Goal: Find contact information: Find contact information

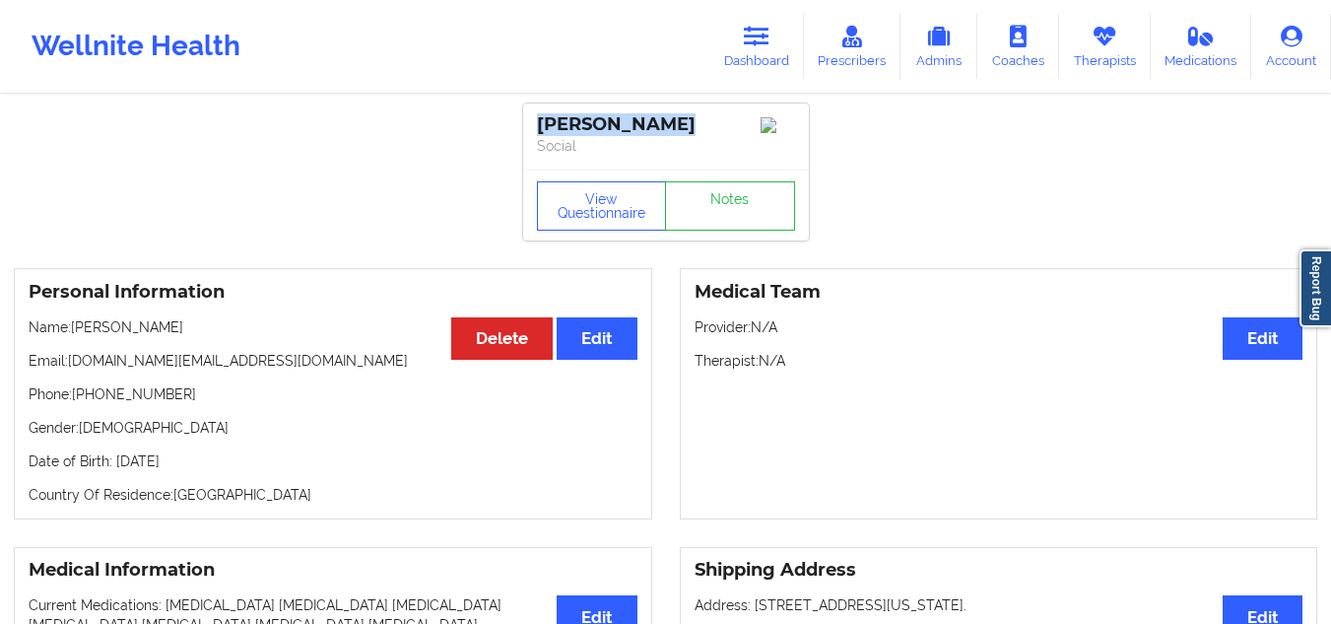
drag, startPoint x: 692, startPoint y: 113, endPoint x: 535, endPoint y: 110, distance: 157.6
click at [535, 110] on div "[PERSON_NAME] Social" at bounding box center [666, 136] width 286 height 66
copy div "[PERSON_NAME]"
click at [745, 29] on link "Dashboard" at bounding box center [756, 46] width 95 height 65
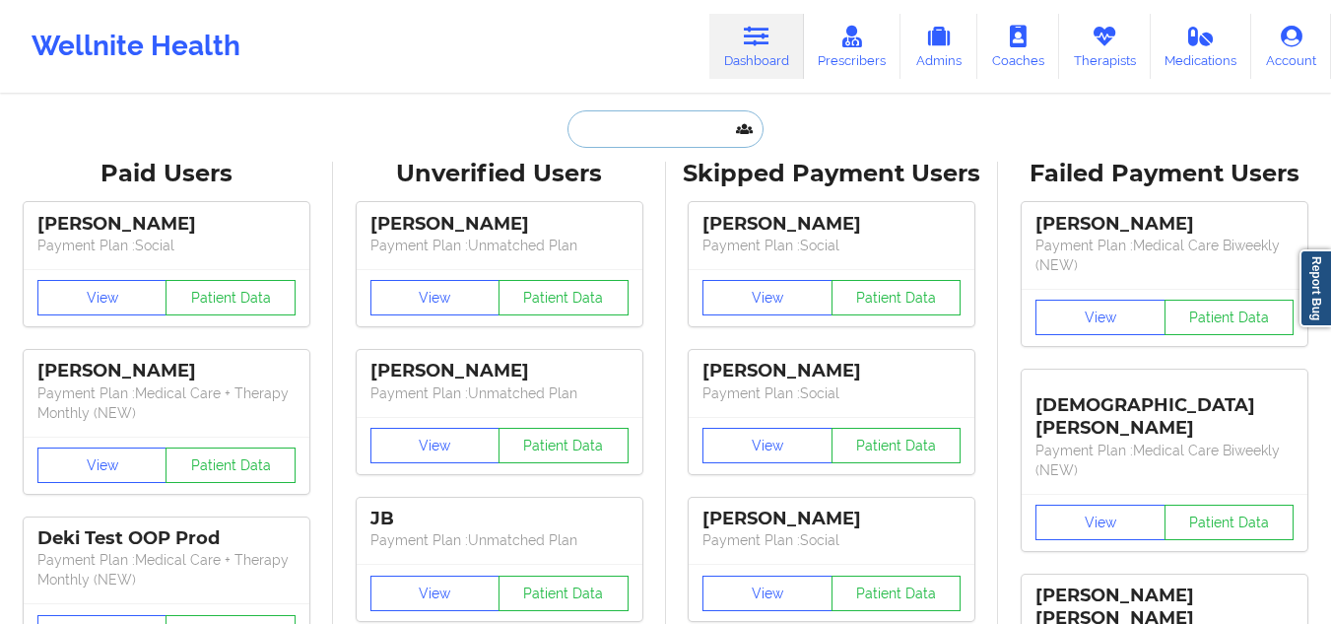
click at [645, 123] on input "text" at bounding box center [664, 128] width 195 height 37
paste input "[PERSON_NAME]"
type input "[PERSON_NAME]"
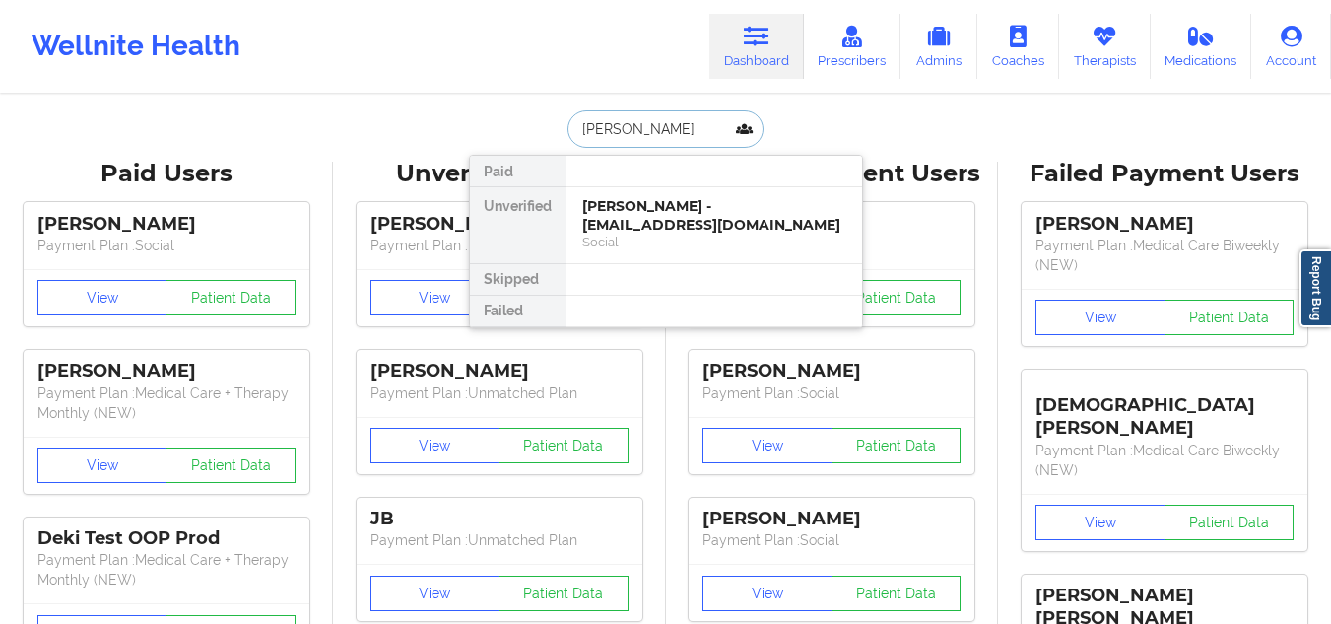
click at [665, 230] on div "[PERSON_NAME] - [EMAIL_ADDRESS][DOMAIN_NAME]" at bounding box center [714, 215] width 264 height 36
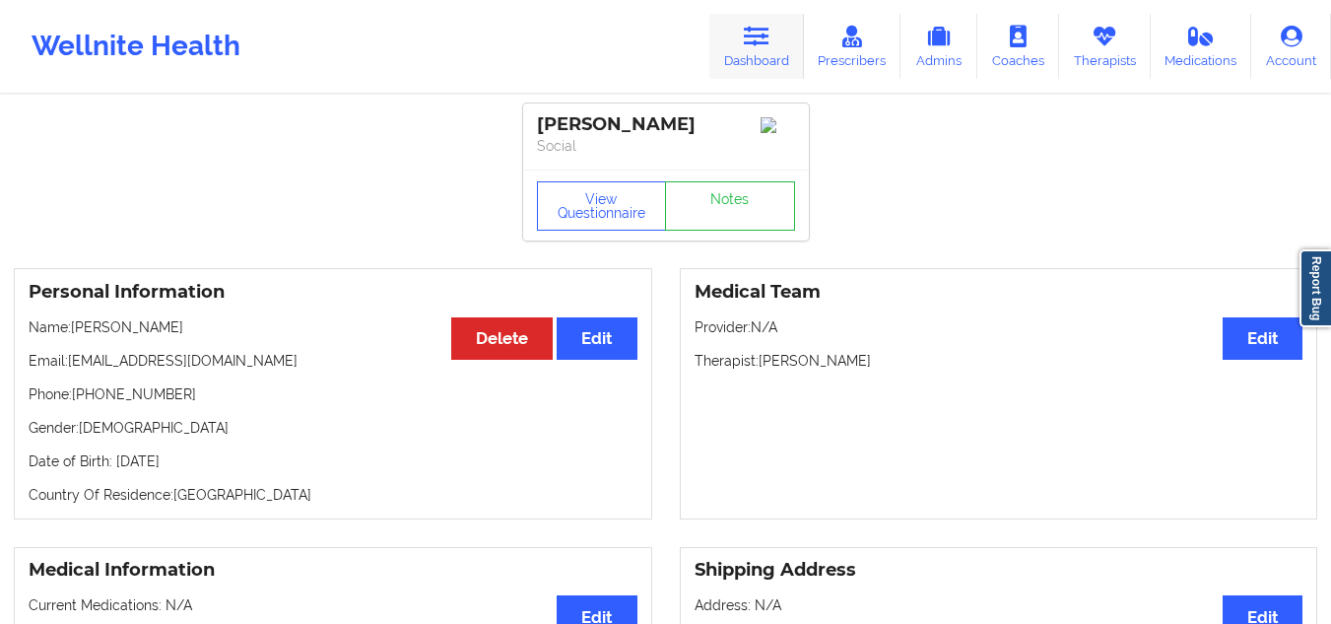
click at [747, 55] on link "Dashboard" at bounding box center [756, 46] width 95 height 65
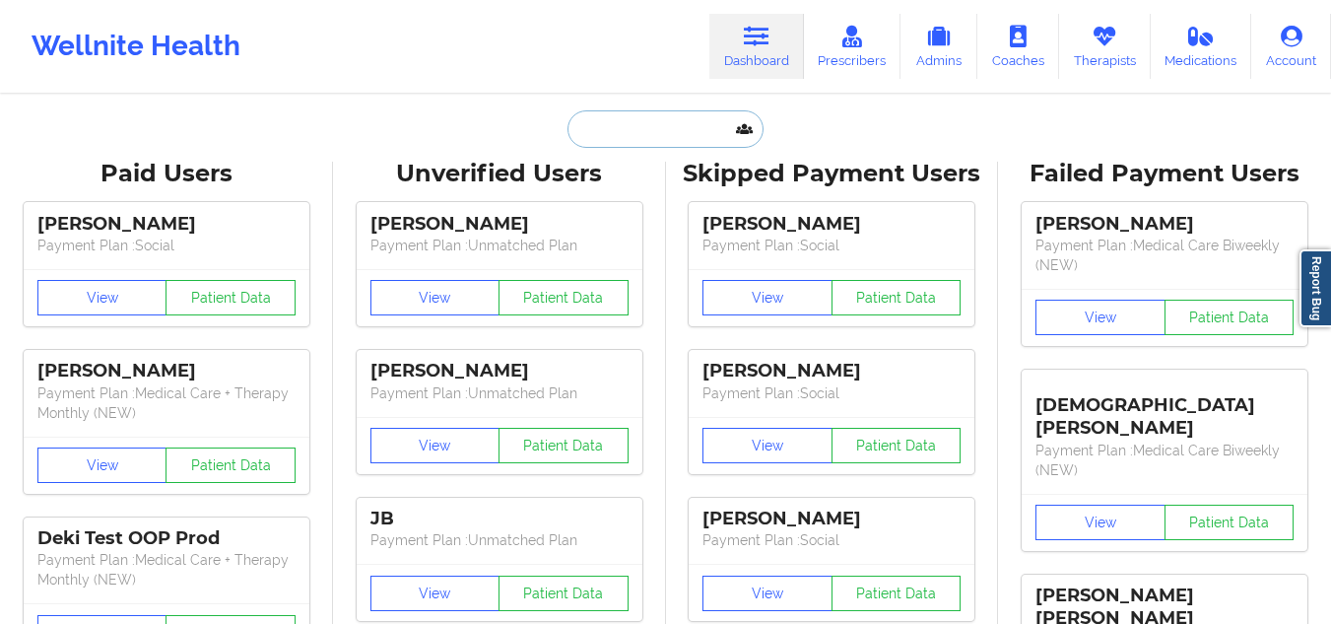
click at [693, 114] on input "text" at bounding box center [664, 128] width 195 height 37
paste input "[PERSON_NAME]"
type input "[PERSON_NAME]"
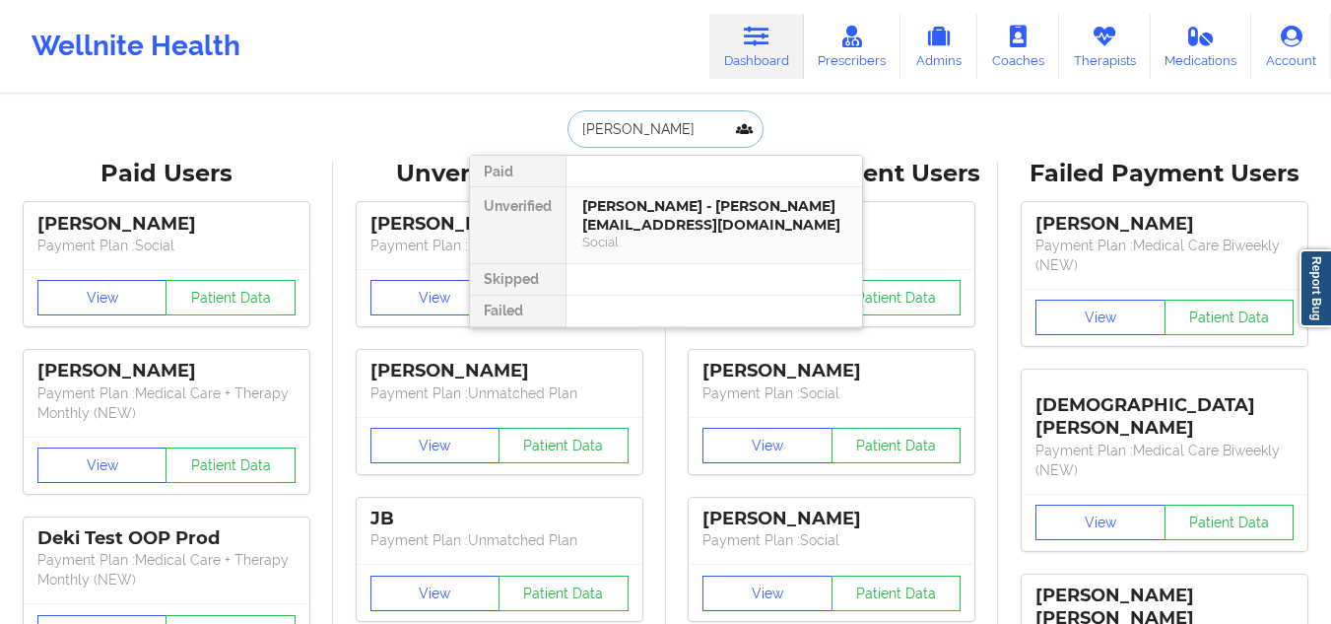
click at [630, 223] on div "[PERSON_NAME] - [PERSON_NAME][EMAIL_ADDRESS][DOMAIN_NAME]" at bounding box center [714, 215] width 264 height 36
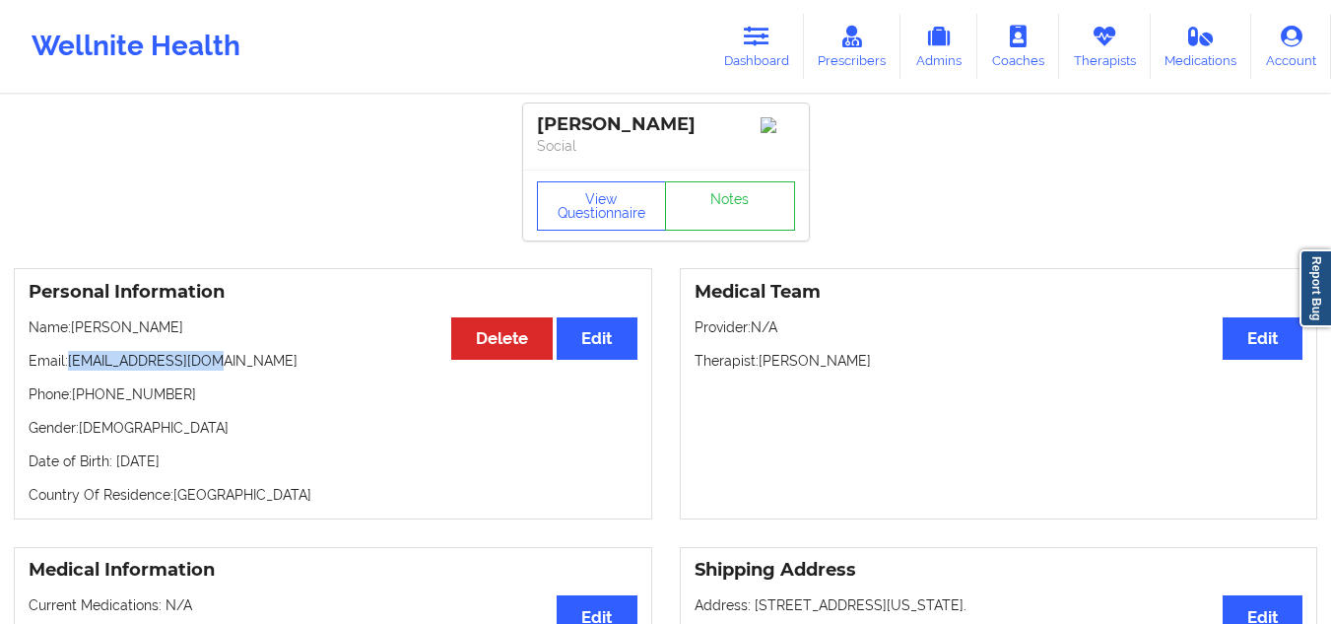
drag, startPoint x: 235, startPoint y: 358, endPoint x: 69, endPoint y: 363, distance: 166.6
click at [69, 363] on p "Email: [PERSON_NAME][EMAIL_ADDRESS][DOMAIN_NAME]" at bounding box center [333, 361] width 609 height 20
copy p "[EMAIL_ADDRESS][DOMAIN_NAME]"
click at [745, 52] on link "Dashboard" at bounding box center [756, 46] width 95 height 65
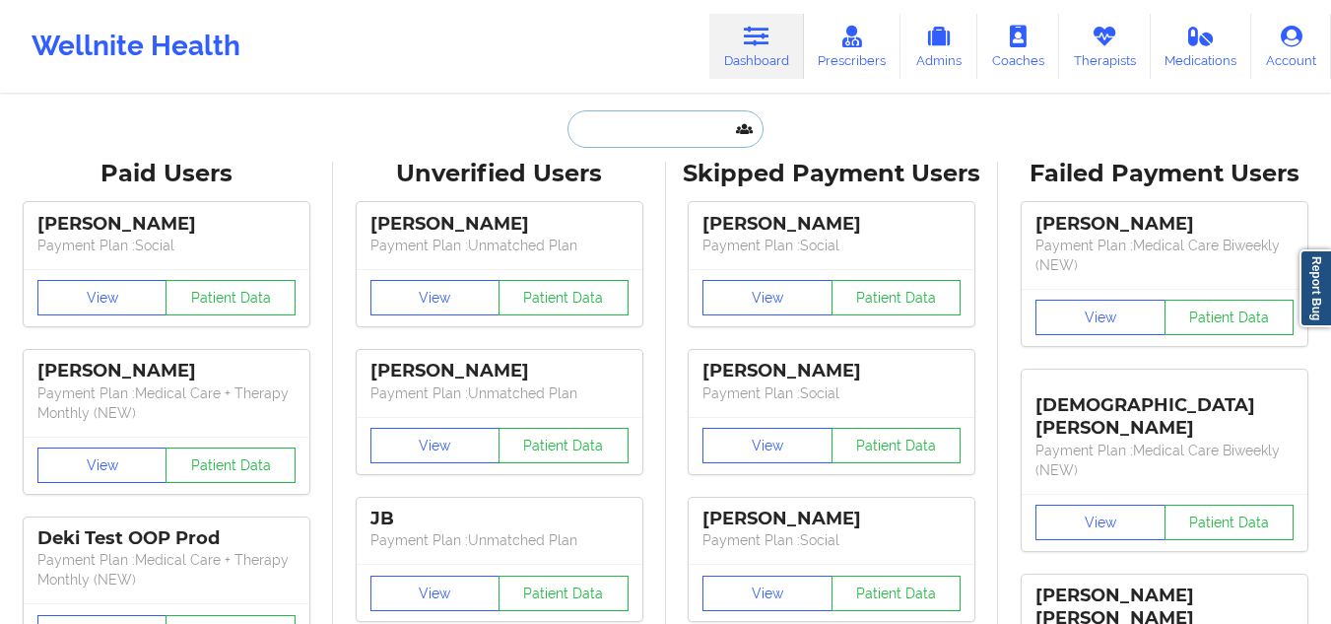
click at [689, 140] on input "text" at bounding box center [664, 128] width 195 height 37
paste input "[PERSON_NAME]"
type input "[PERSON_NAME]"
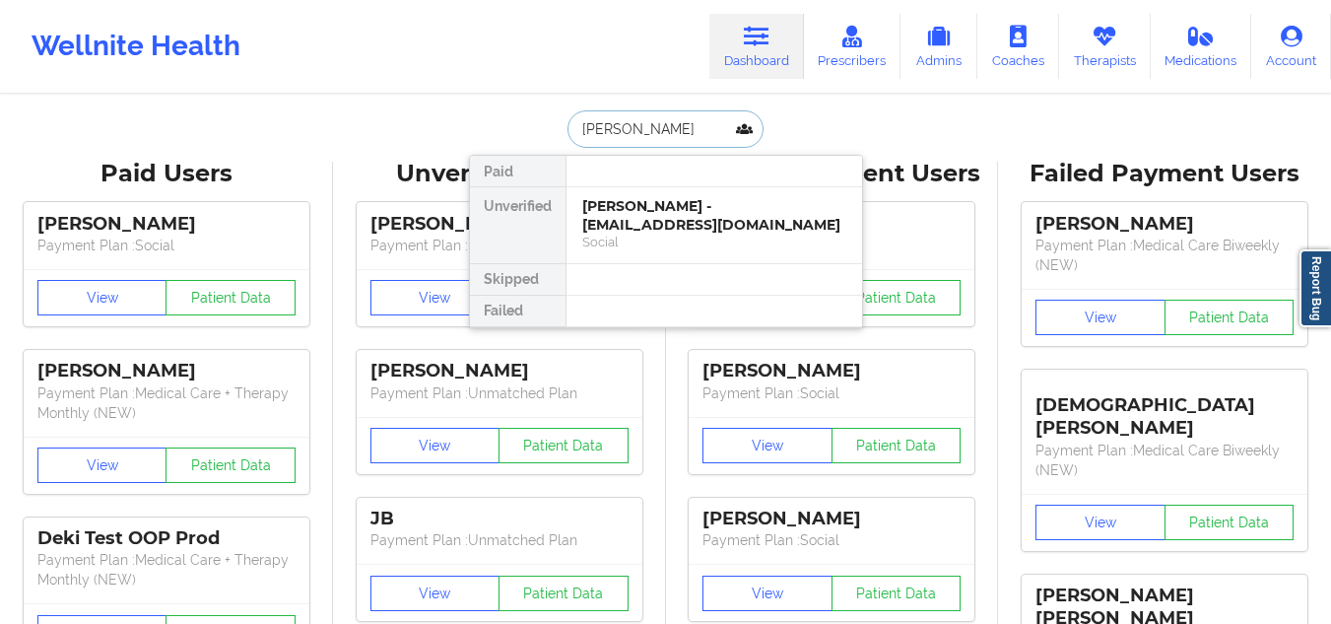
click at [669, 218] on div "[PERSON_NAME] - [EMAIL_ADDRESS][DOMAIN_NAME]" at bounding box center [714, 215] width 264 height 36
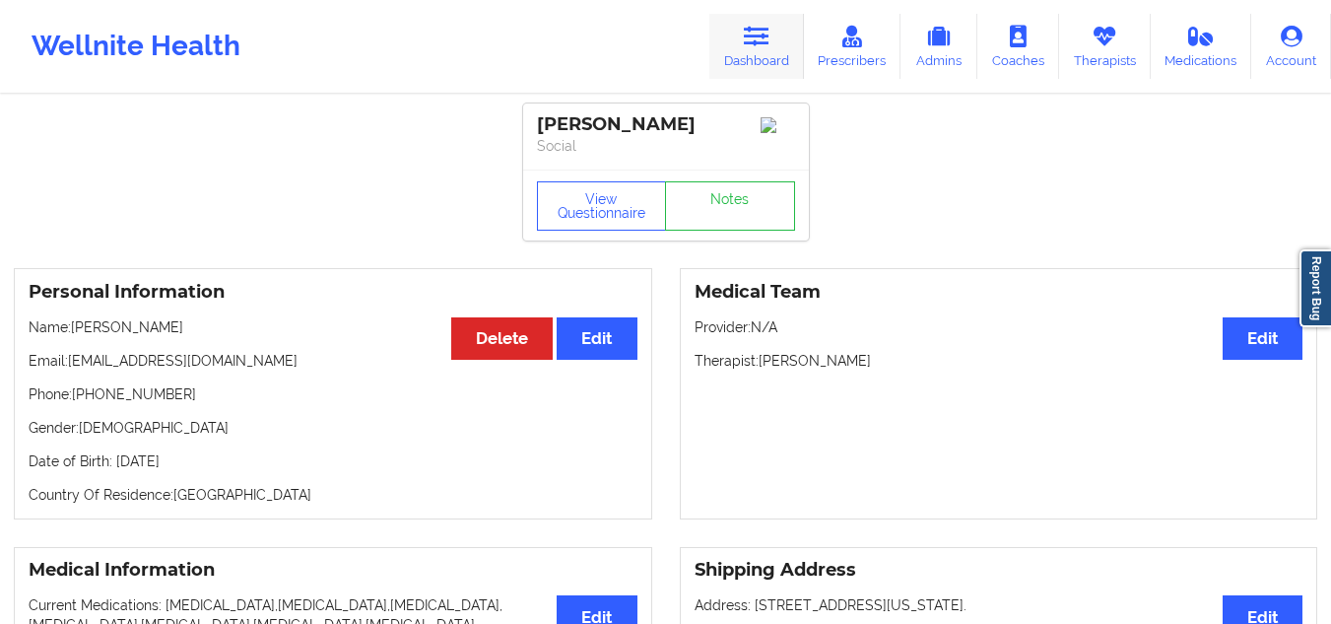
click at [754, 63] on link "Dashboard" at bounding box center [756, 46] width 95 height 65
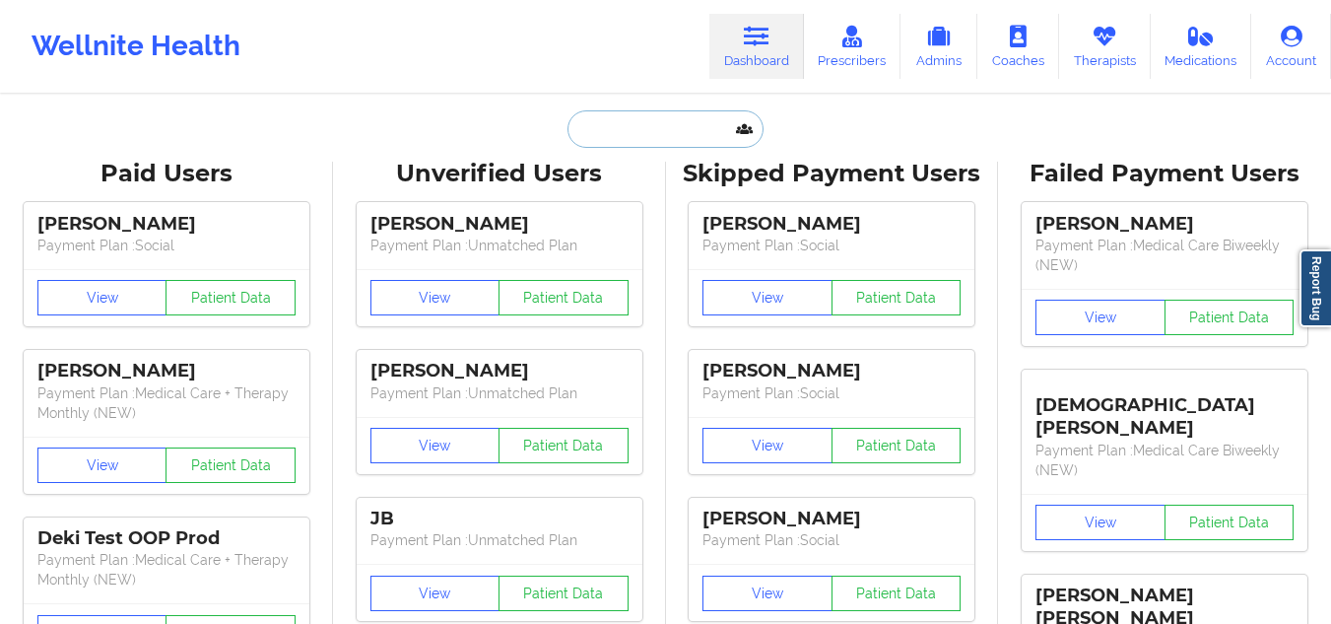
click at [682, 133] on input "text" at bounding box center [664, 128] width 195 height 37
paste input "[PERSON_NAME] [PERSON_NAME]"
type input "[PERSON_NAME] [PERSON_NAME]"
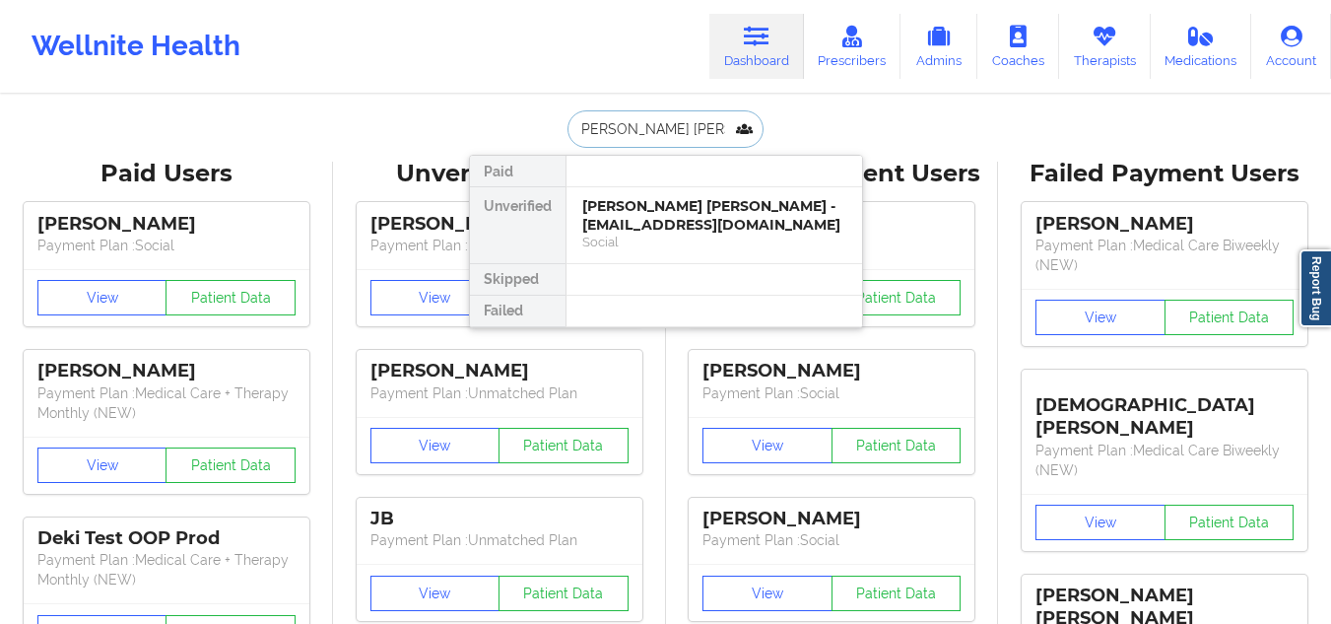
click at [654, 222] on div "[PERSON_NAME] [PERSON_NAME] - [EMAIL_ADDRESS][DOMAIN_NAME]" at bounding box center [714, 215] width 264 height 36
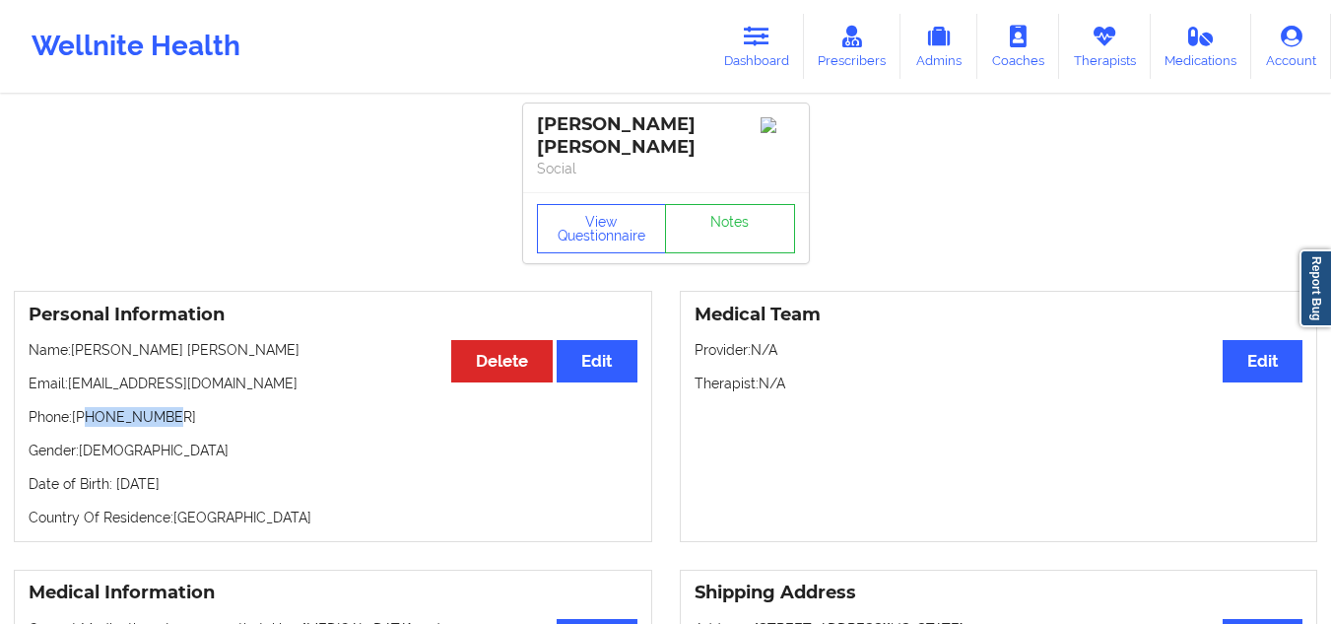
drag, startPoint x: 172, startPoint y: 417, endPoint x: 86, endPoint y: 417, distance: 86.7
click at [86, 417] on p "Phone: [PHONE_NUMBER]" at bounding box center [333, 417] width 609 height 20
copy p "7472502558"
drag, startPoint x: 262, startPoint y: 384, endPoint x: 73, endPoint y: 385, distance: 189.1
click at [73, 385] on p "Email: [EMAIL_ADDRESS][DOMAIN_NAME]" at bounding box center [333, 383] width 609 height 20
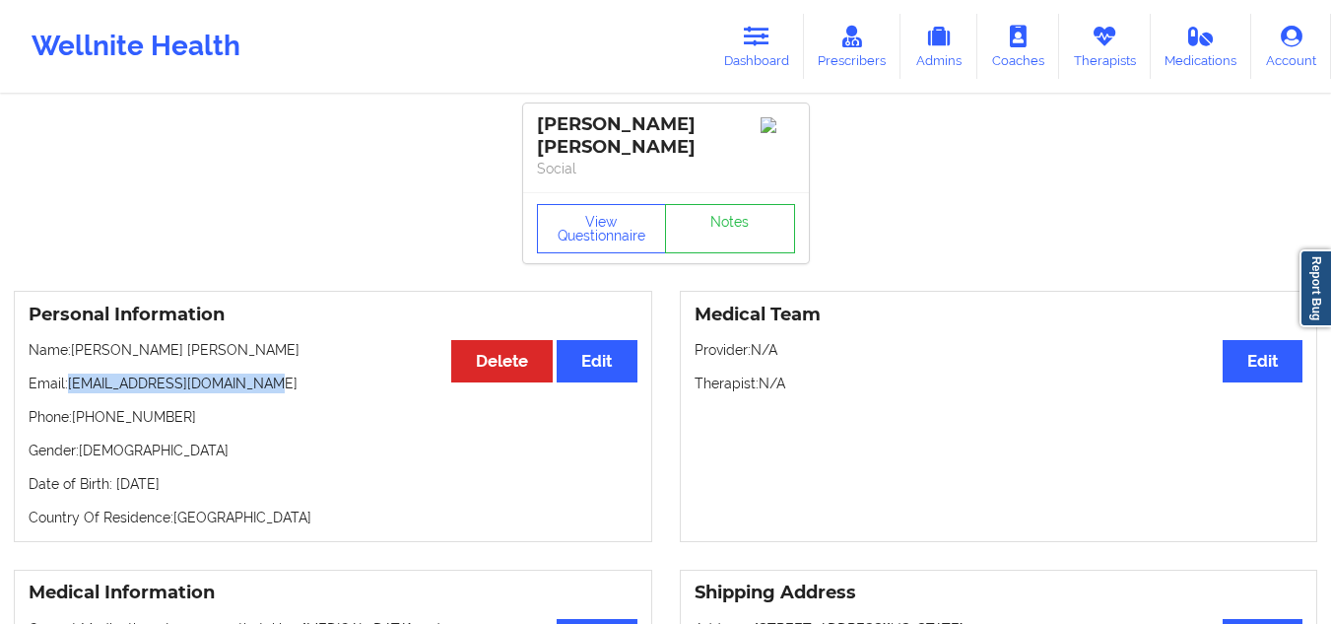
copy p "[EMAIL_ADDRESS][DOMAIN_NAME]"
